Goal: Task Accomplishment & Management: Manage account settings

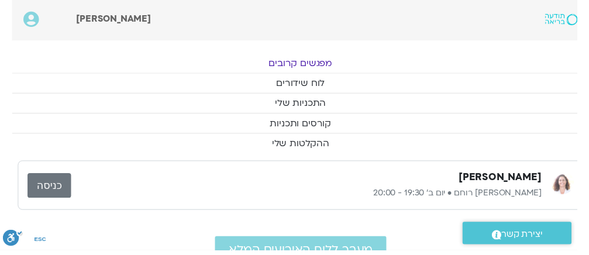
click at [53, 182] on link "כניסה" at bounding box center [50, 189] width 44 height 25
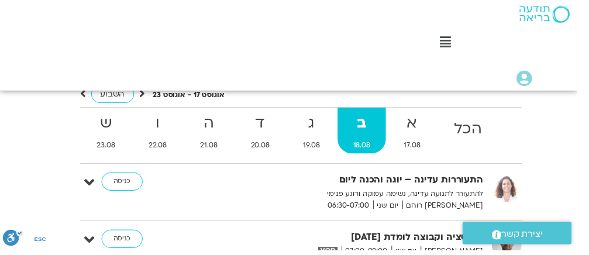
scroll to position [111, -12]
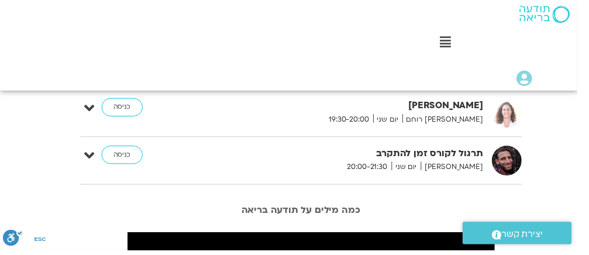
scroll to position [988, -12]
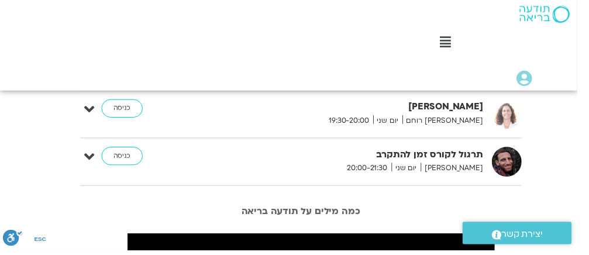
click at [456, 46] on icon at bounding box center [453, 43] width 11 height 13
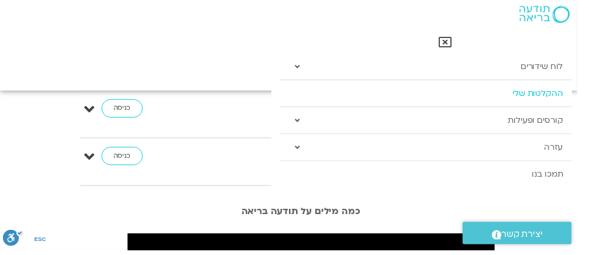
click at [513, 101] on link "ההקלטות שלי" at bounding box center [433, 95] width 297 height 27
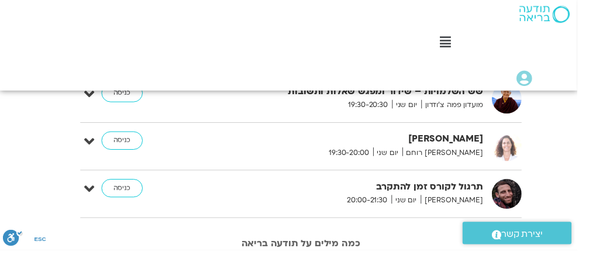
scroll to position [954, -12]
click at [120, 141] on link "כניסה" at bounding box center [124, 143] width 42 height 19
